Goal: Information Seeking & Learning: Learn about a topic

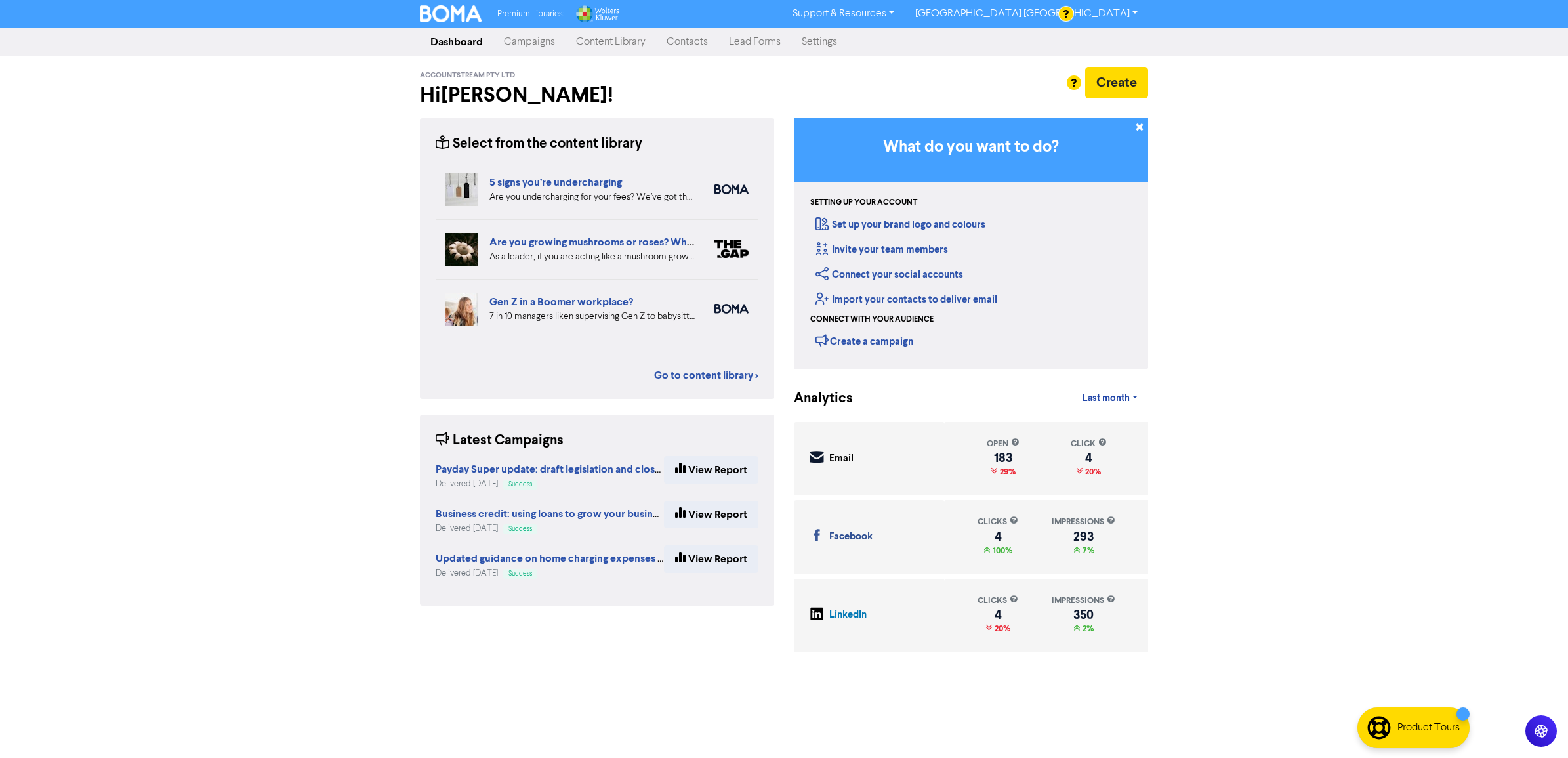
click at [617, 40] on link "Content Library" at bounding box center [611, 42] width 90 height 26
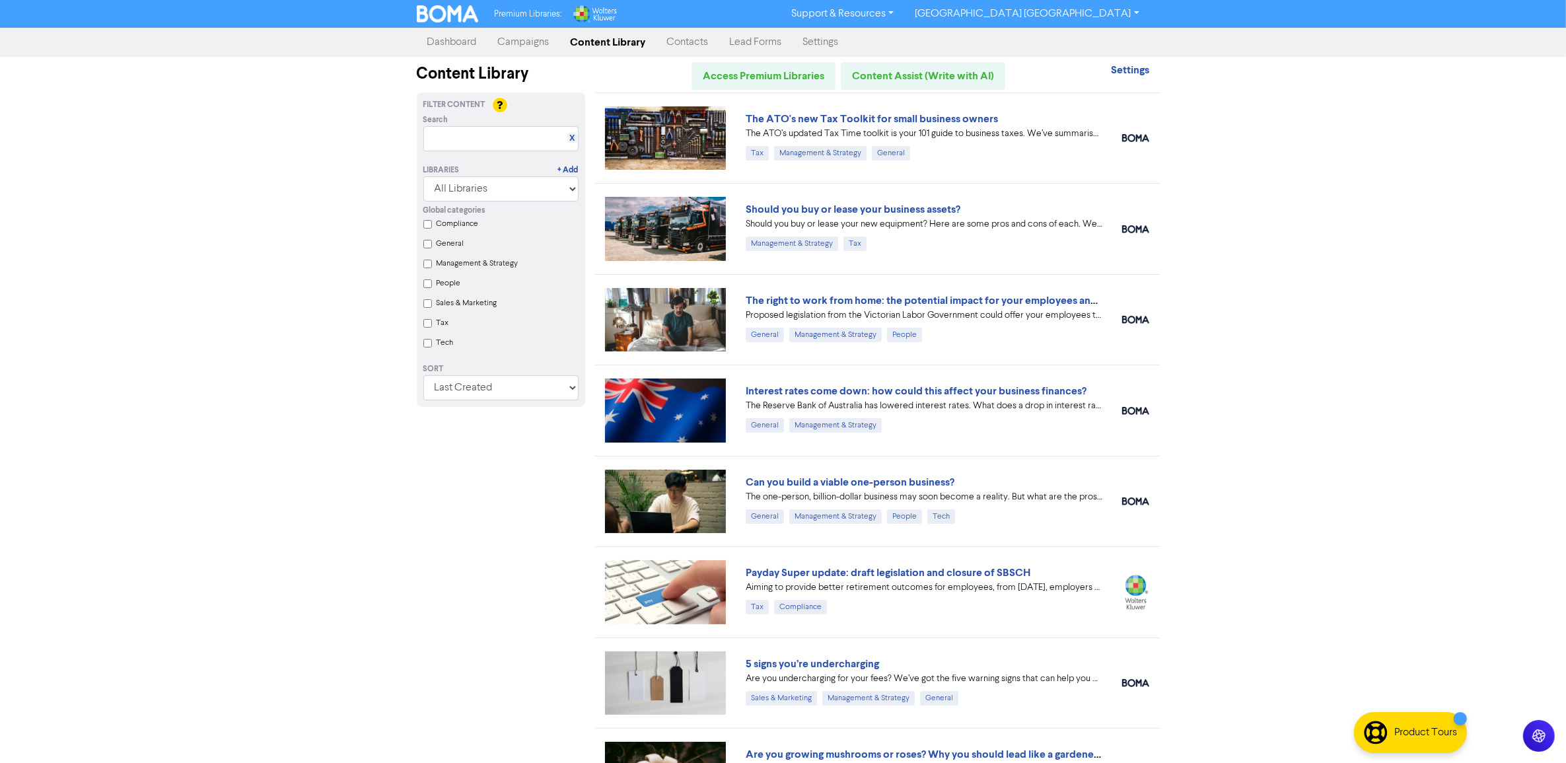
click at [428, 325] on input "Tax" at bounding box center [427, 323] width 9 height 9
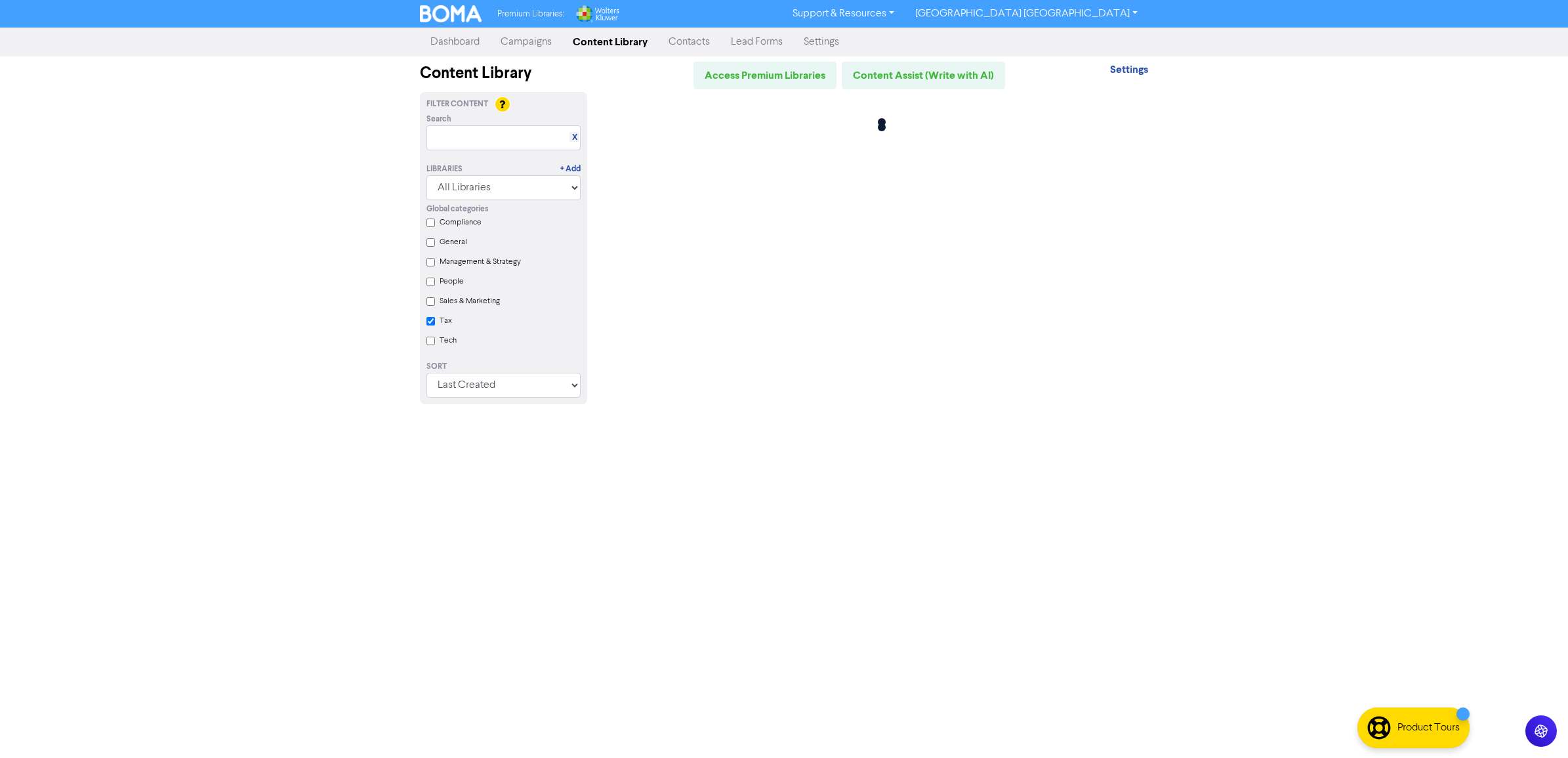
checkbox input "true"
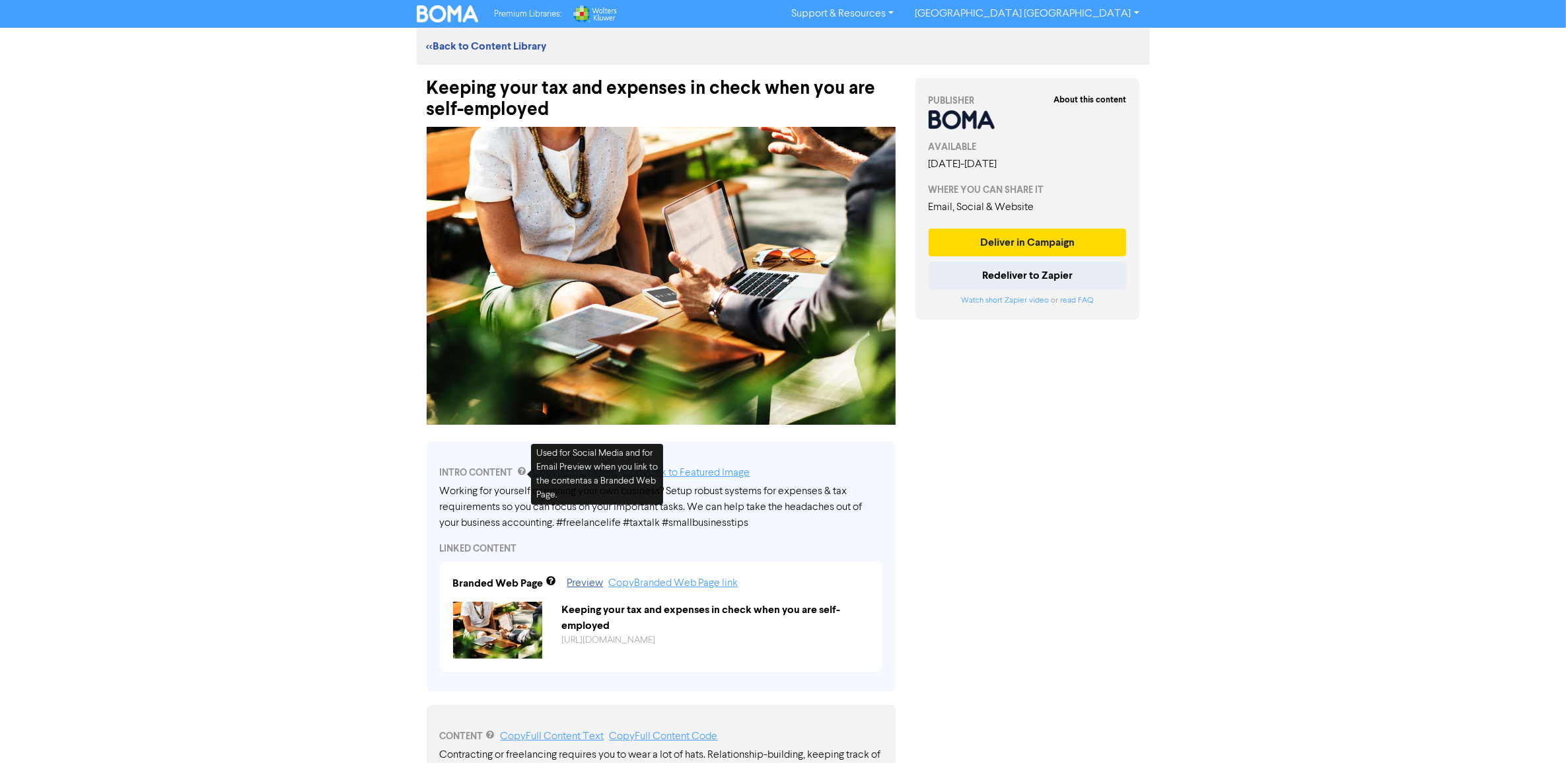
scroll to position [83, 0]
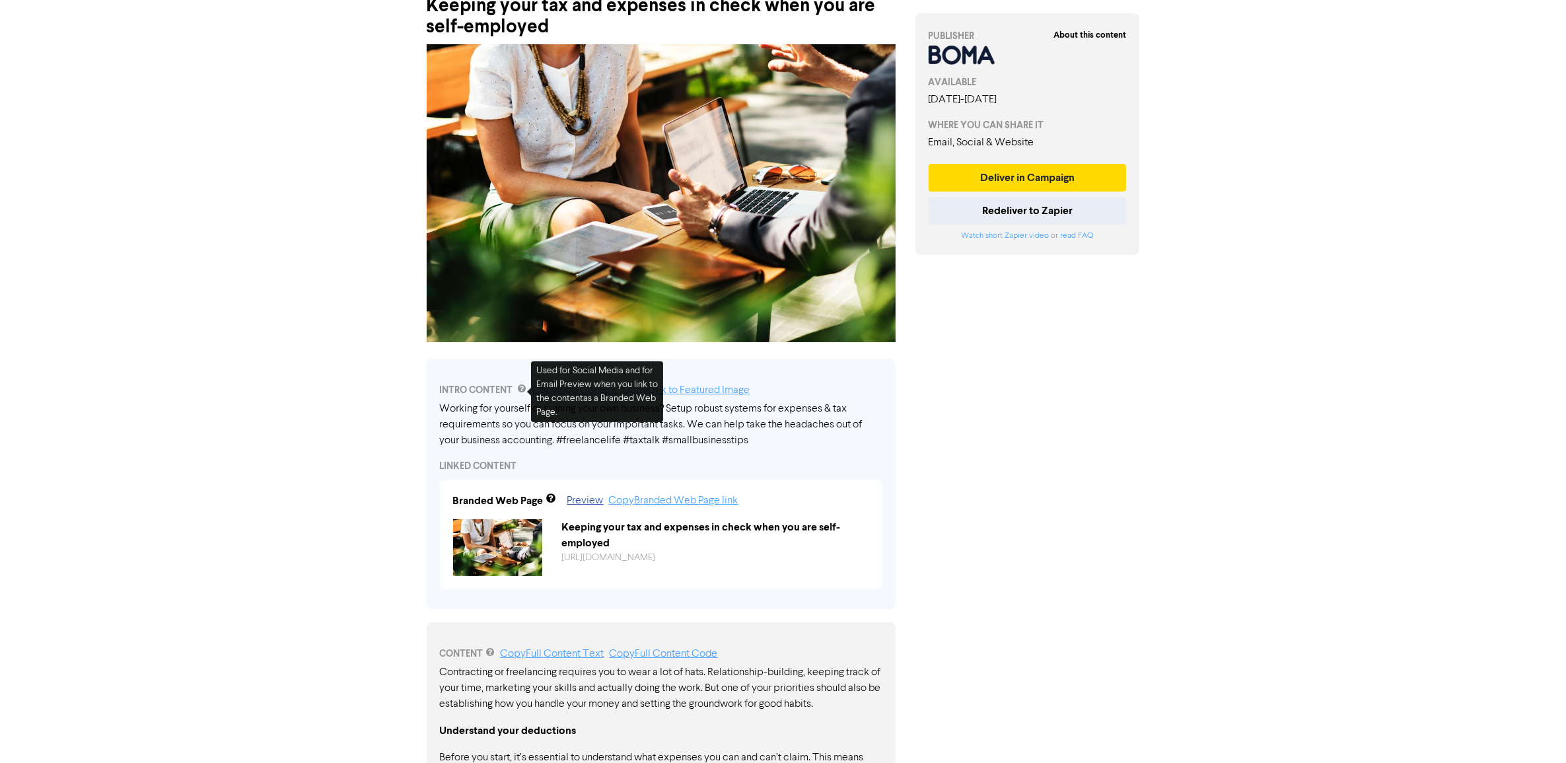
click at [261, 390] on div "Premium Libraries: Support & Resources Video Tutorials FAQ & Guides Marketing E…" at bounding box center [783, 298] width 1566 height 763
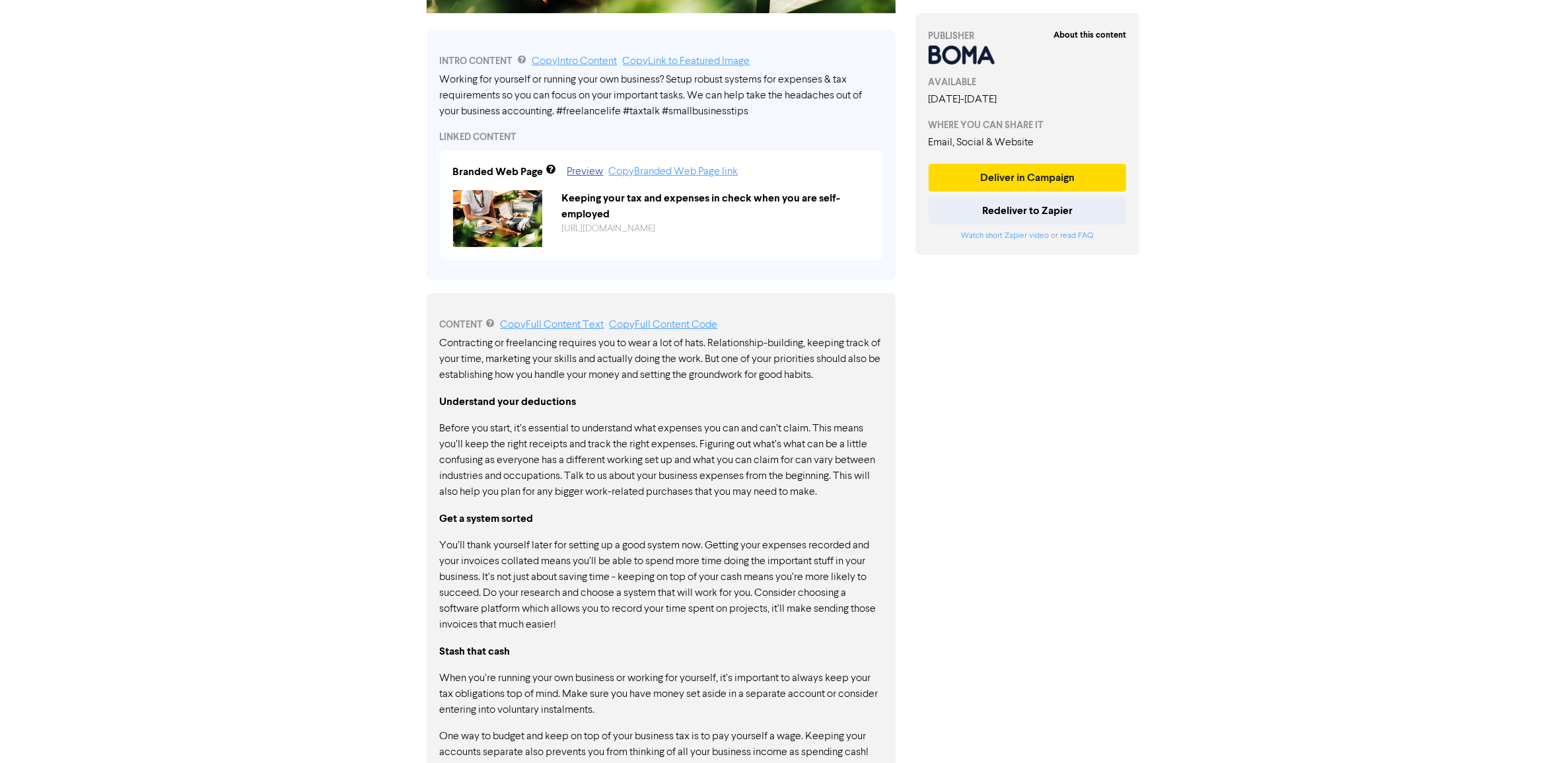
scroll to position [413, 0]
drag, startPoint x: 732, startPoint y: 345, endPoint x: 889, endPoint y: 394, distance: 164.0
click at [889, 394] on div "CONTENT Copy Full Content Text Copy Full Content Code Contracting or freelancin…" at bounding box center [661, 566] width 469 height 549
click at [828, 381] on p "Contracting or freelancing requires you to wear a lot of hats. Relationship-bui…" at bounding box center [661, 358] width 443 height 48
drag, startPoint x: 480, startPoint y: 381, endPoint x: 642, endPoint y: 388, distance: 162.0
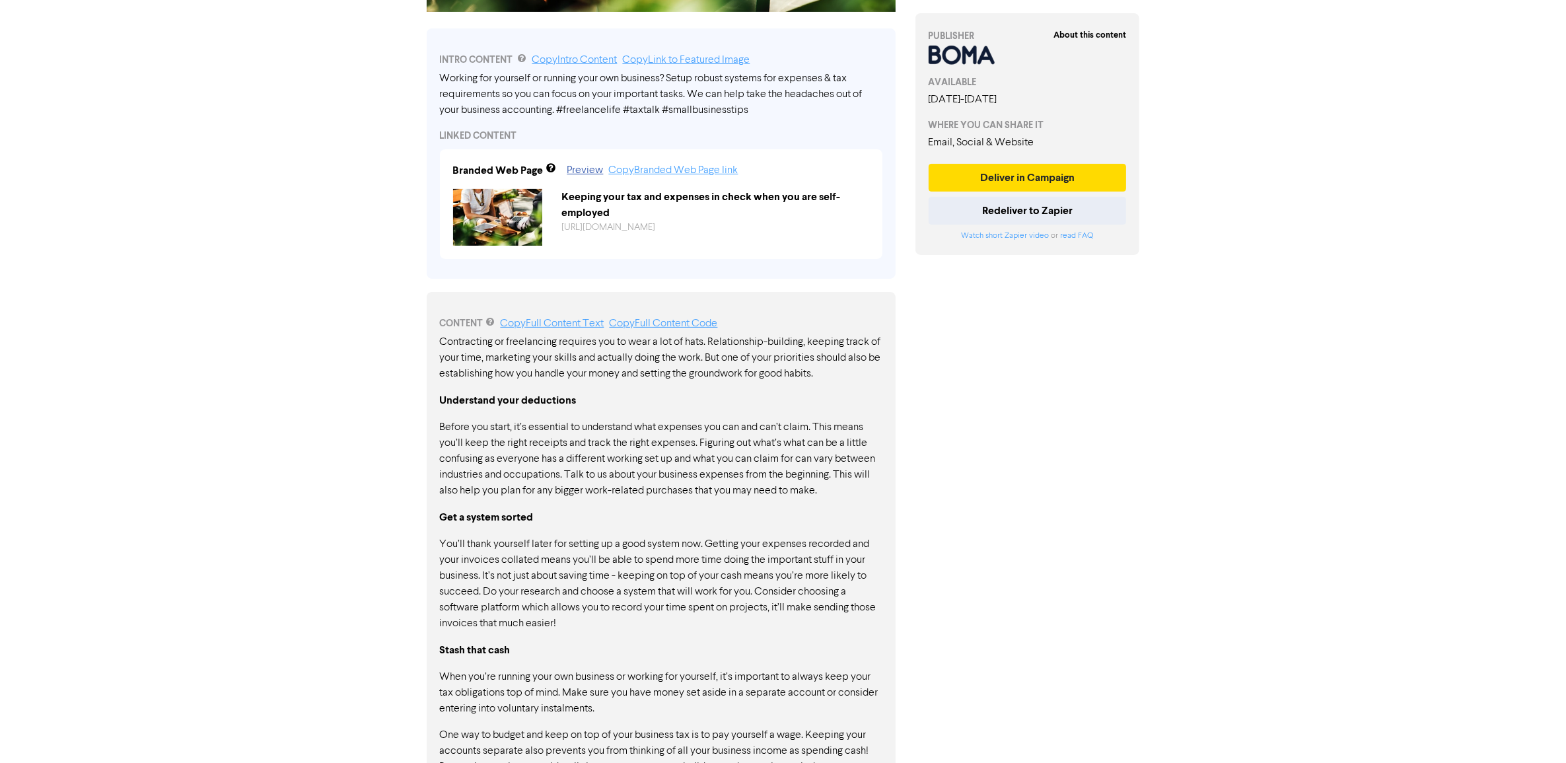
click at [642, 388] on div "Contracting or freelancing requires you to wear a lot of hats. Relationship-bui…" at bounding box center [661, 575] width 443 height 483
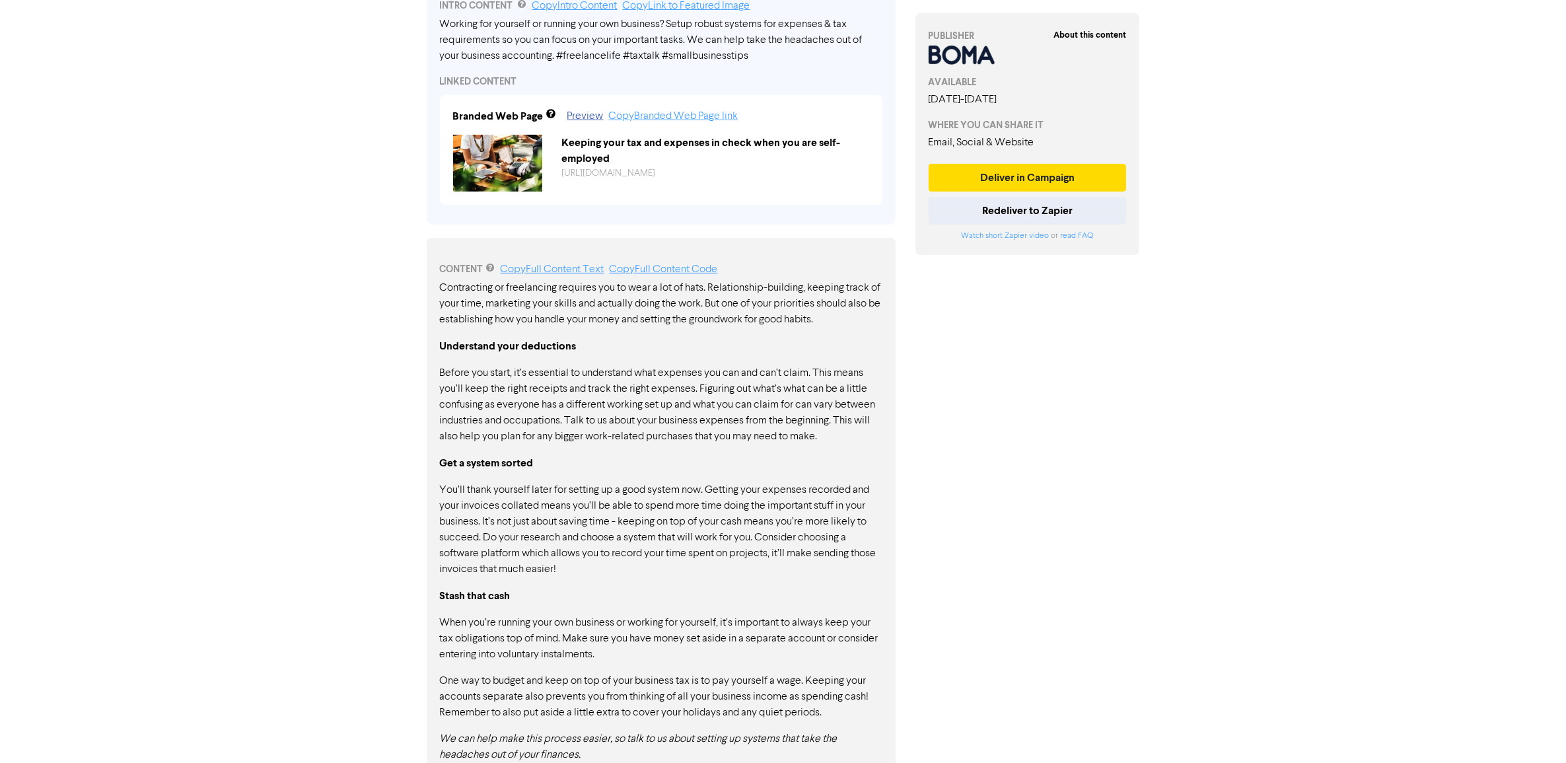
scroll to position [492, 0]
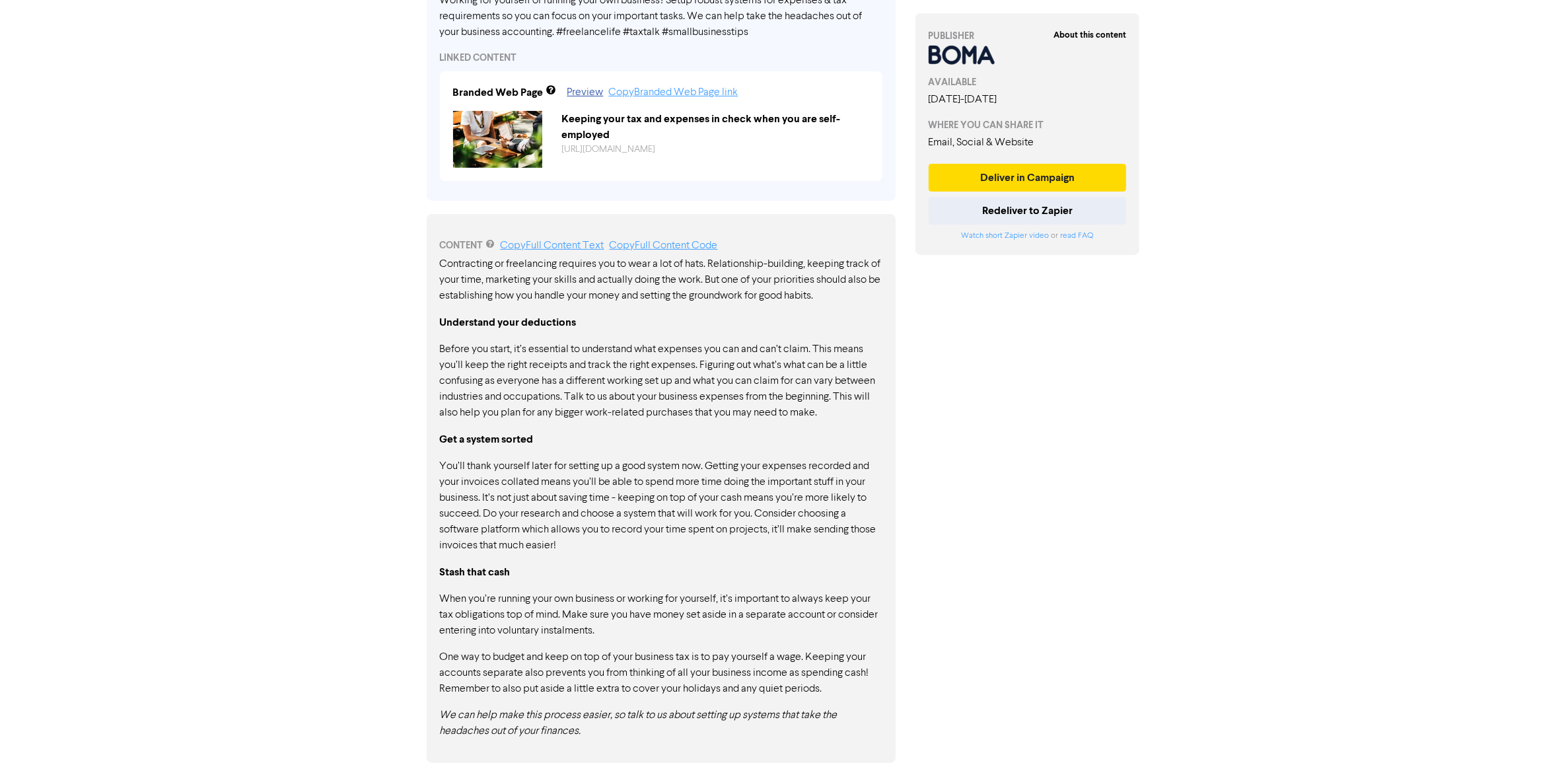
click at [768, 371] on p "Before you start, it’s essential to understand what expenses you can and can’t …" at bounding box center [661, 381] width 443 height 79
drag, startPoint x: 447, startPoint y: 383, endPoint x: 820, endPoint y: 384, distance: 372.6
click at [817, 384] on p "Before you start, it’s essential to understand what expenses you can and can’t …" at bounding box center [661, 381] width 443 height 79
click at [813, 378] on p "Before you start, it’s essential to understand what expenses you can and can’t …" at bounding box center [661, 381] width 443 height 79
drag, startPoint x: 700, startPoint y: 357, endPoint x: 587, endPoint y: 470, distance: 160.2
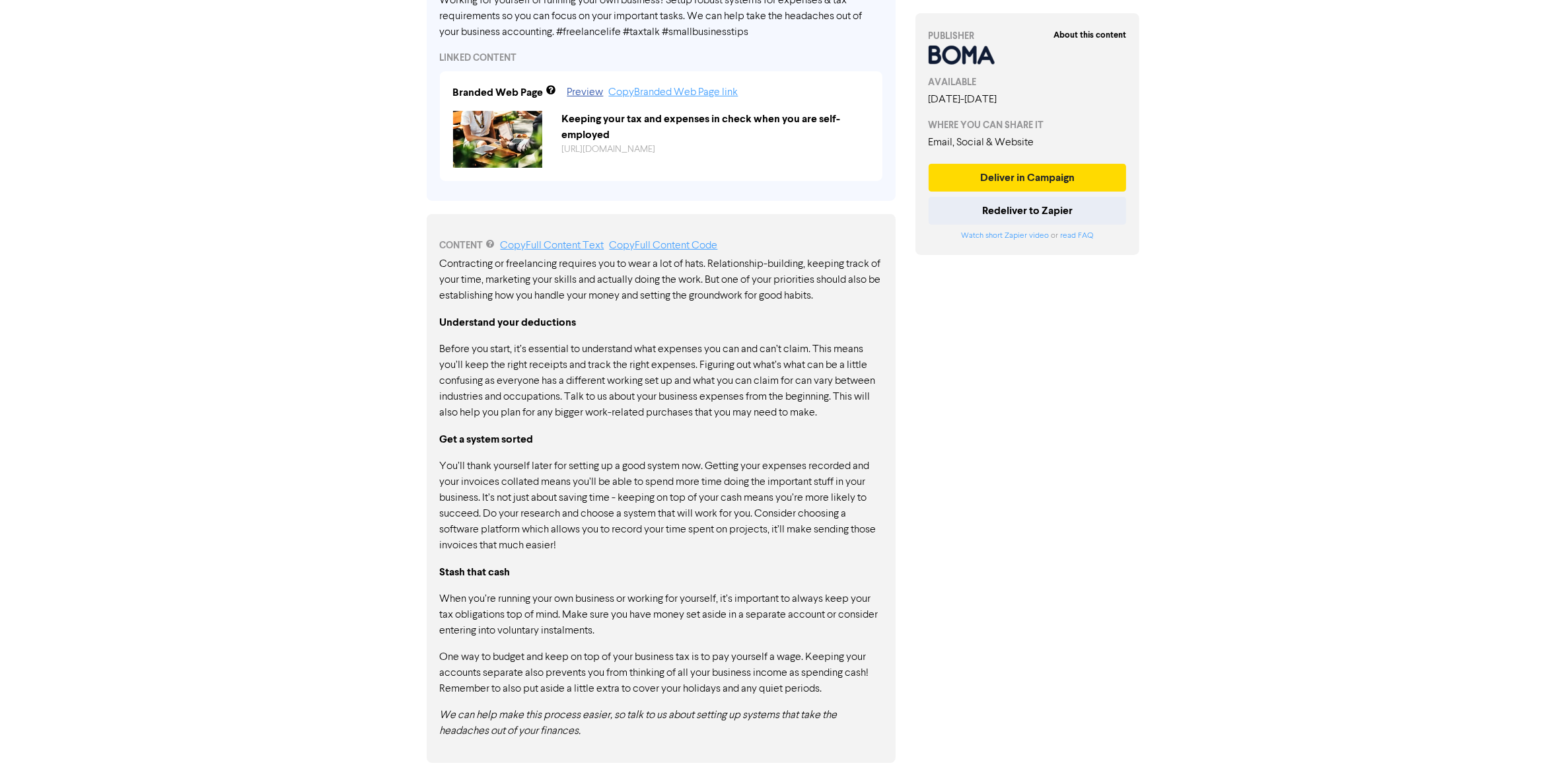
click at [587, 470] on div "Contracting or freelancing requires you to wear a lot of hats. Relationship-bui…" at bounding box center [661, 497] width 443 height 483
drag, startPoint x: 461, startPoint y: 349, endPoint x: 770, endPoint y: 380, distance: 310.8
click at [782, 405] on p "Before you start, it’s essential to understand what expenses you can and can’t …" at bounding box center [661, 381] width 443 height 79
click at [874, 352] on p "Before you start, it’s essential to understand what expenses you can and can’t …" at bounding box center [661, 381] width 443 height 79
drag, startPoint x: 433, startPoint y: 360, endPoint x: 684, endPoint y: 362, distance: 251.7
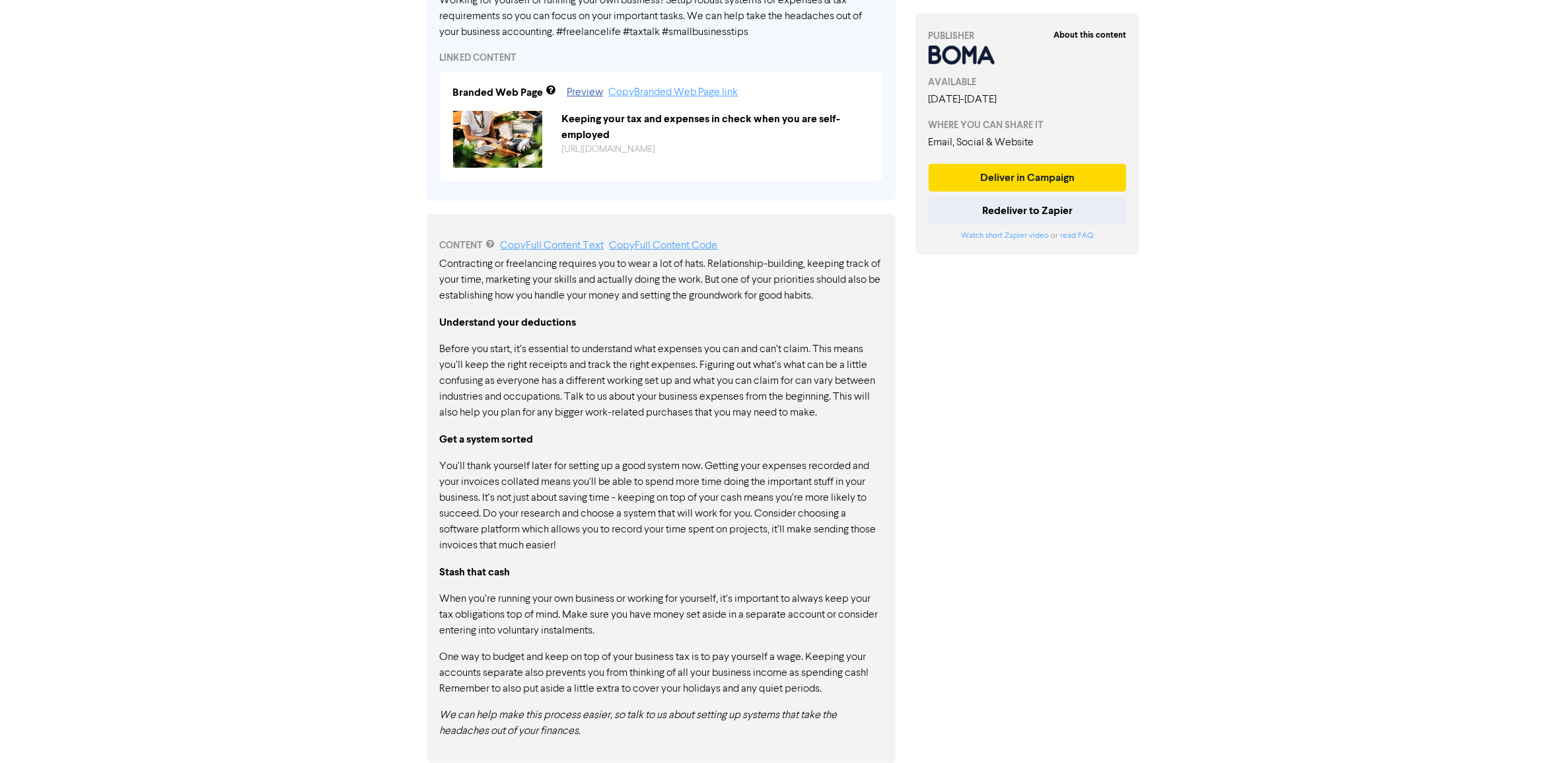
click at [684, 362] on div "CONTENT Copy Full Content Text Copy Full Content Code Contracting or freelancin…" at bounding box center [661, 488] width 469 height 549
click at [694, 362] on p "Before you start, it’s essential to understand what expenses you can and can’t …" at bounding box center [661, 381] width 443 height 79
drag, startPoint x: 817, startPoint y: 358, endPoint x: 816, endPoint y: 385, distance: 26.5
click at [816, 385] on p "Before you start, it’s essential to understand what expenses you can and can’t …" at bounding box center [661, 381] width 443 height 79
click at [770, 381] on p "Before you start, it’s essential to understand what expenses you can and can’t …" at bounding box center [661, 381] width 443 height 79
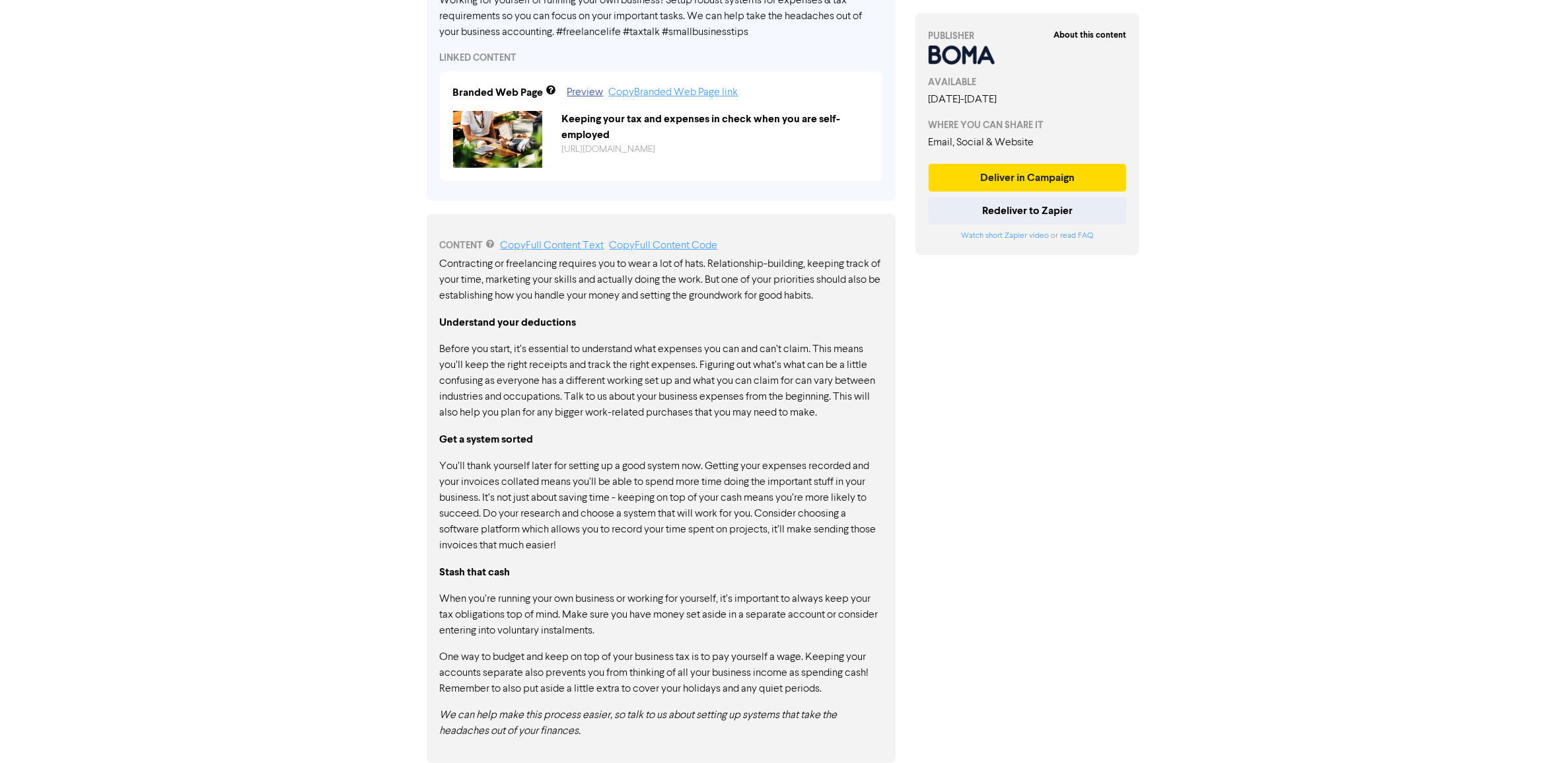
drag, startPoint x: 883, startPoint y: 373, endPoint x: 479, endPoint y: 398, distance: 404.4
click at [479, 398] on div "CONTENT Copy Full Content Text Copy Full Content Code Contracting or freelancin…" at bounding box center [661, 488] width 469 height 549
click at [655, 385] on p "Before you start, it’s essential to understand what expenses you can and can’t …" at bounding box center [661, 381] width 443 height 79
drag, startPoint x: 538, startPoint y: 378, endPoint x: 712, endPoint y: 418, distance: 178.4
click at [823, 408] on p "Before you start, it’s essential to understand what expenses you can and can’t …" at bounding box center [661, 381] width 443 height 79
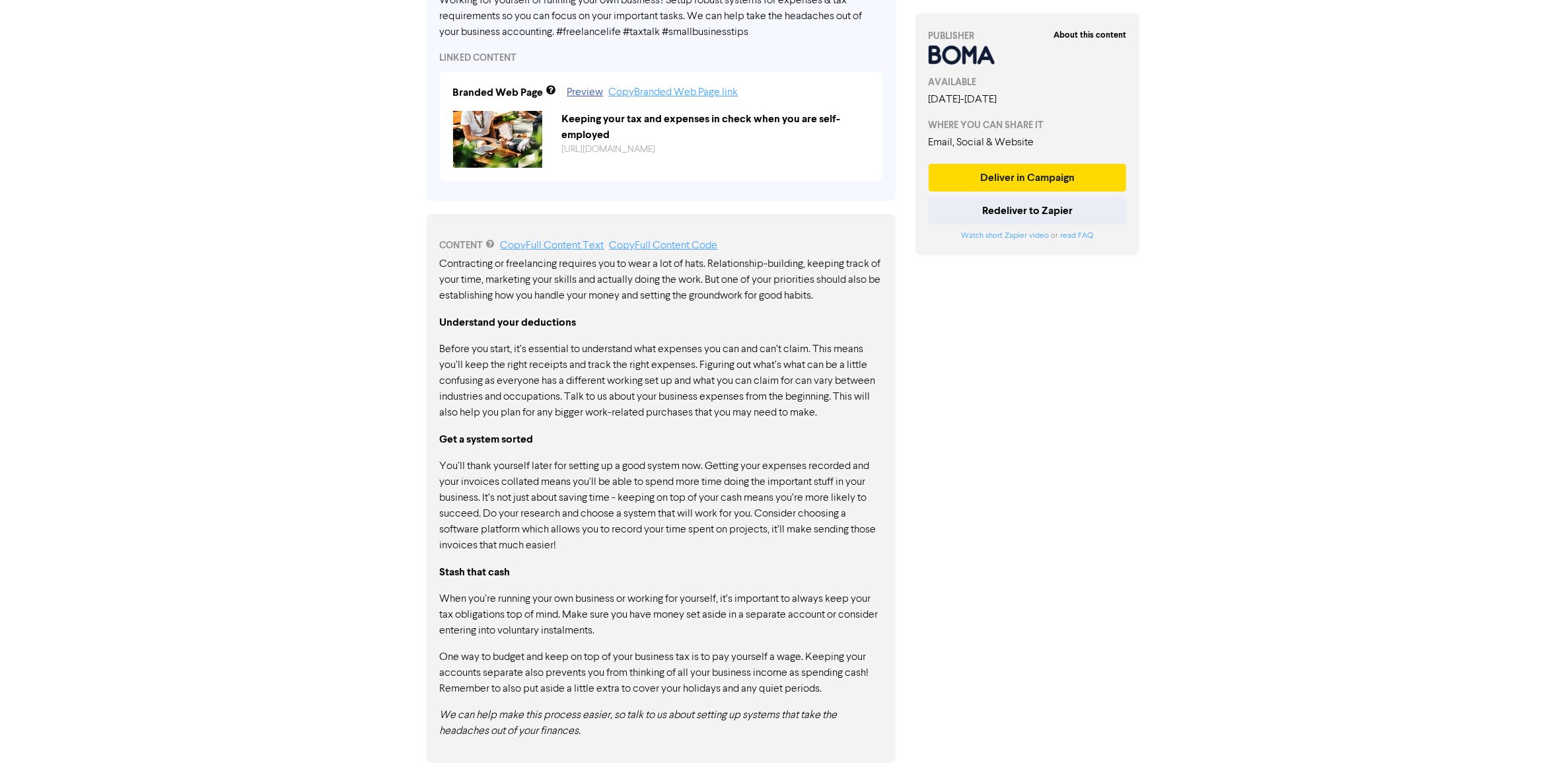
drag, startPoint x: 565, startPoint y: 394, endPoint x: 823, endPoint y: 393, distance: 257.7
click at [823, 393] on p "Before you start, it’s essential to understand what expenses you can and can’t …" at bounding box center [661, 381] width 443 height 79
drag, startPoint x: 441, startPoint y: 437, endPoint x: 542, endPoint y: 427, distance: 101.5
click at [542, 427] on div "Contracting or freelancing requires you to wear a lot of hats. Relationship-bui…" at bounding box center [661, 497] width 443 height 483
drag, startPoint x: 446, startPoint y: 459, endPoint x: 709, endPoint y: 462, distance: 263.0
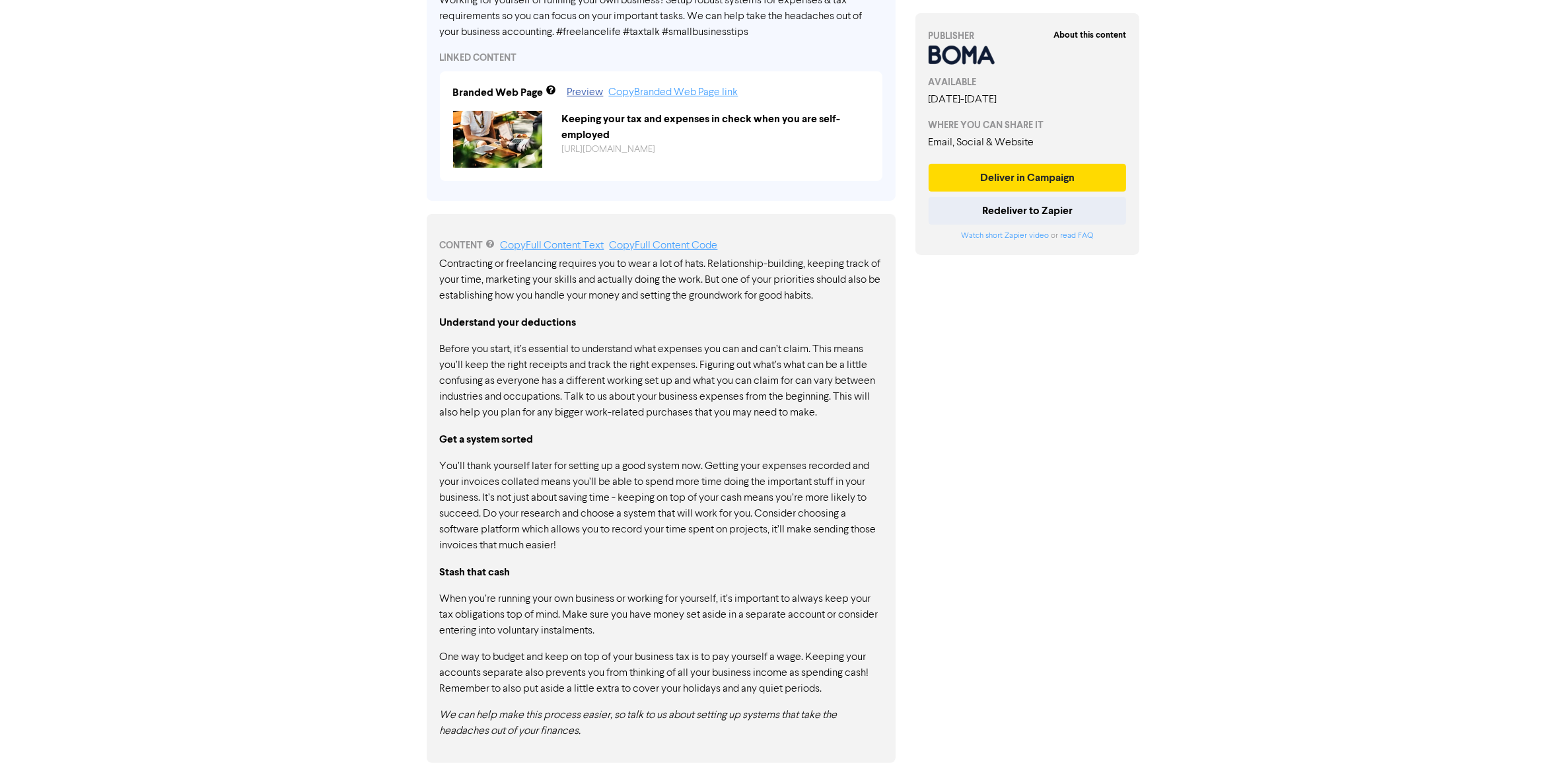
click at [709, 462] on p "You’ll thank yourself later for setting up a good system now. Getting your expe…" at bounding box center [661, 506] width 443 height 95
click at [648, 466] on p "You’ll thank yourself later for setting up a good system now. Getting your expe…" at bounding box center [661, 506] width 443 height 95
click at [825, 469] on p "You’ll thank yourself later for setting up a good system now. Getting your expe…" at bounding box center [661, 506] width 443 height 95
click at [489, 532] on p "You’ll thank yourself later for setting up a good system now. Getting your expe…" at bounding box center [661, 506] width 443 height 95
click at [728, 524] on p "You’ll thank yourself later for setting up a good system now. Getting your expe…" at bounding box center [661, 506] width 443 height 95
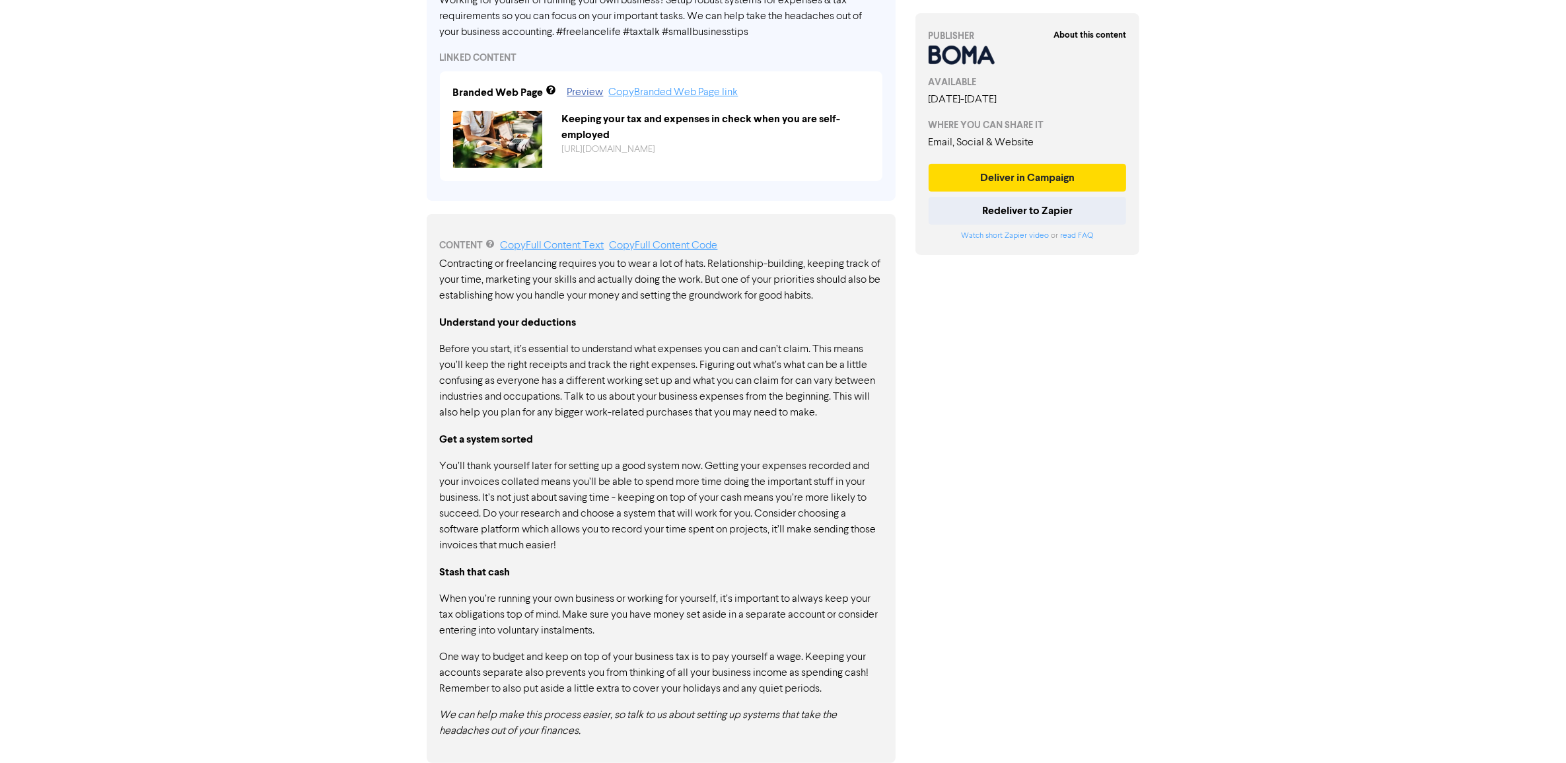
drag, startPoint x: 458, startPoint y: 598, endPoint x: 590, endPoint y: 632, distance: 136.5
click at [590, 632] on p "When you’re running your own business or working for yourself, it’s important t…" at bounding box center [661, 615] width 443 height 48
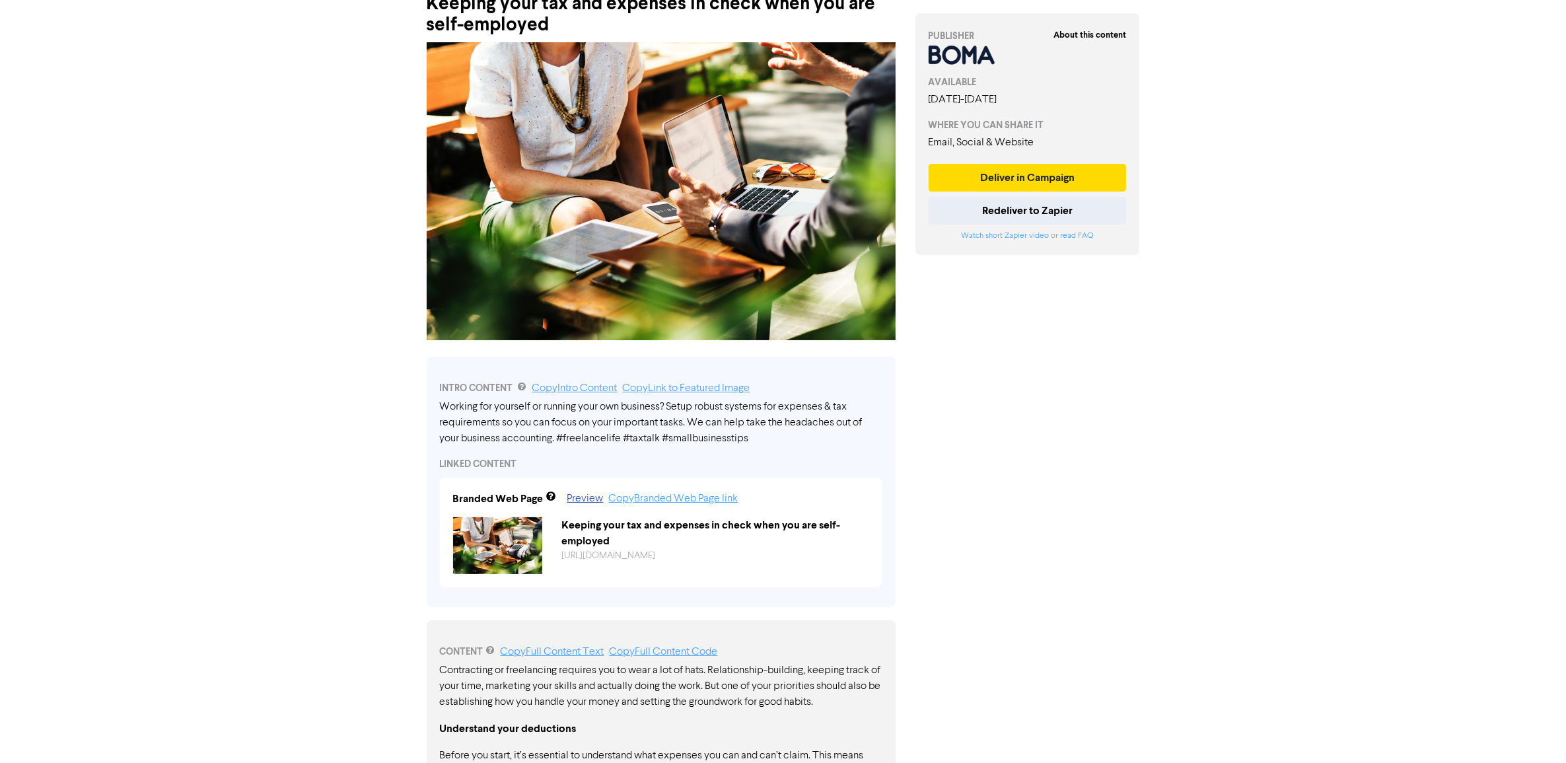
scroll to position [0, 0]
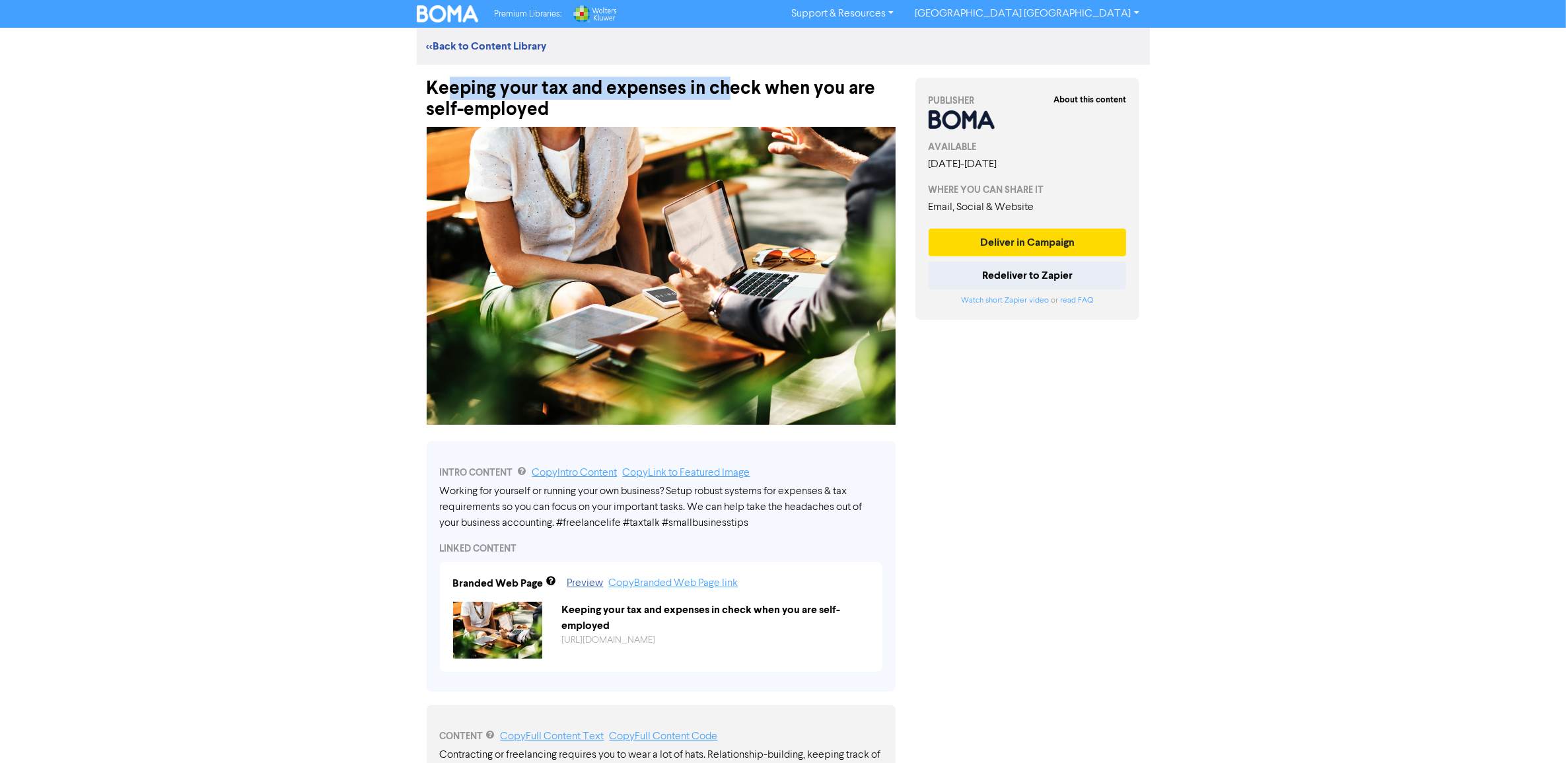
drag, startPoint x: 445, startPoint y: 86, endPoint x: 730, endPoint y: 93, distance: 285.5
click at [730, 93] on div "Keeping your tax and expenses in check when you are self-employed" at bounding box center [661, 92] width 469 height 55
click at [480, 114] on div "Keeping your tax and expenses in check when you are self-employed" at bounding box center [661, 92] width 469 height 55
